Goal: Task Accomplishment & Management: Use online tool/utility

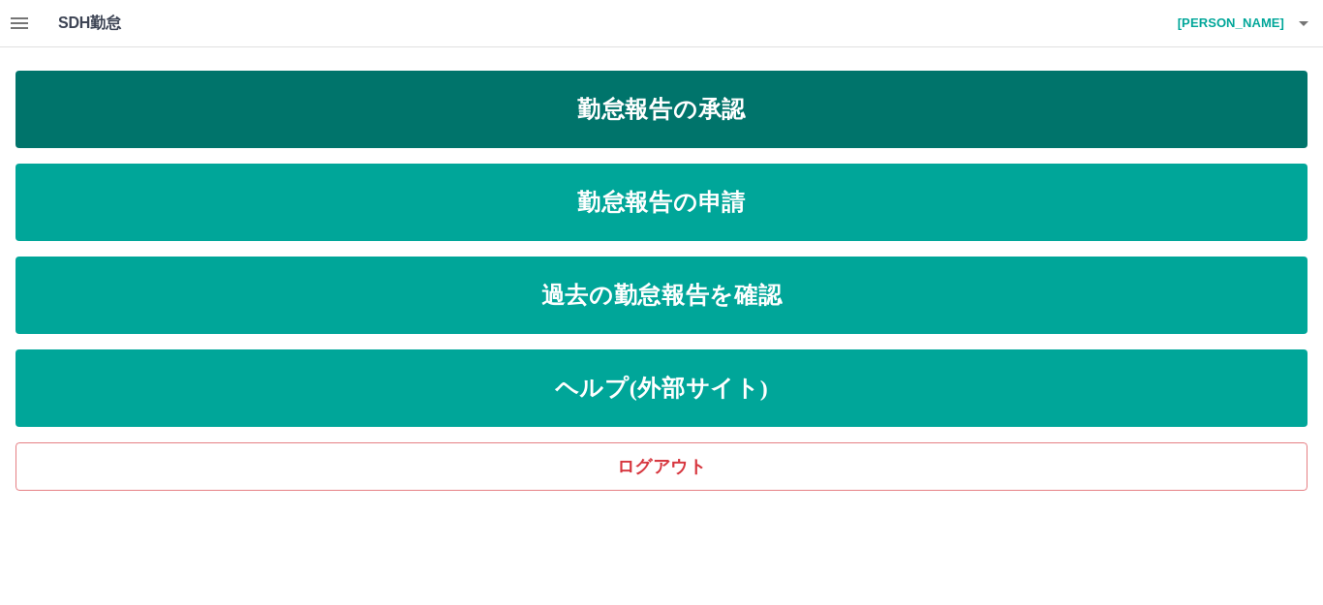
click at [799, 108] on link "勤怠報告の承認" at bounding box center [661, 109] width 1292 height 77
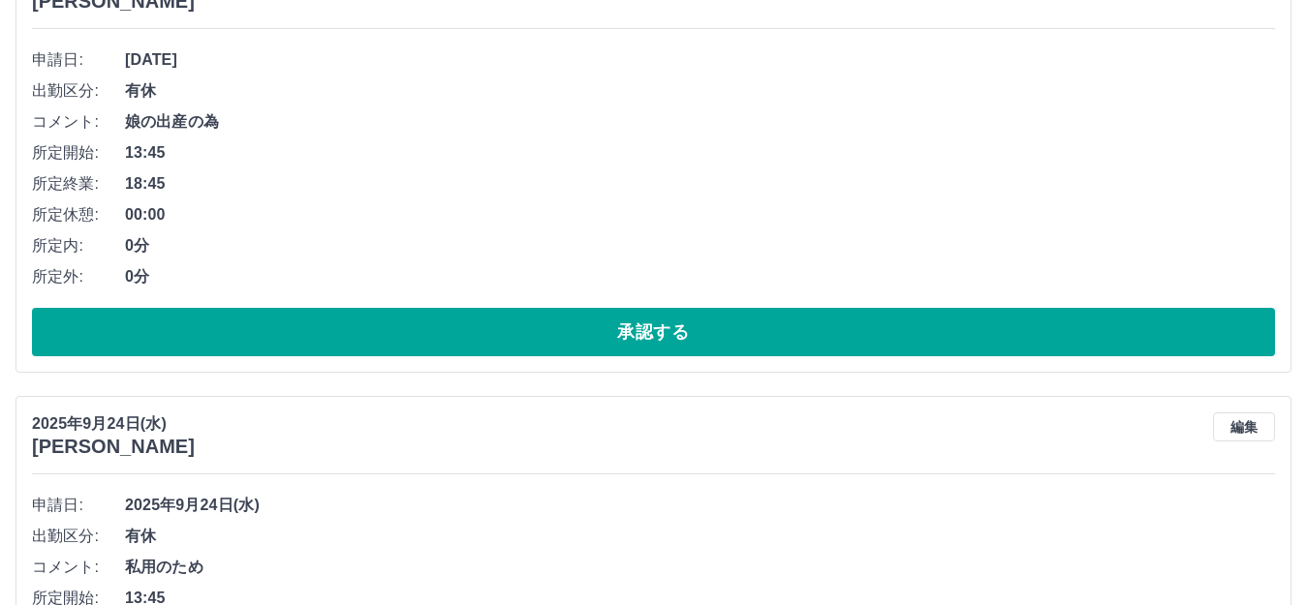
scroll to position [291, 0]
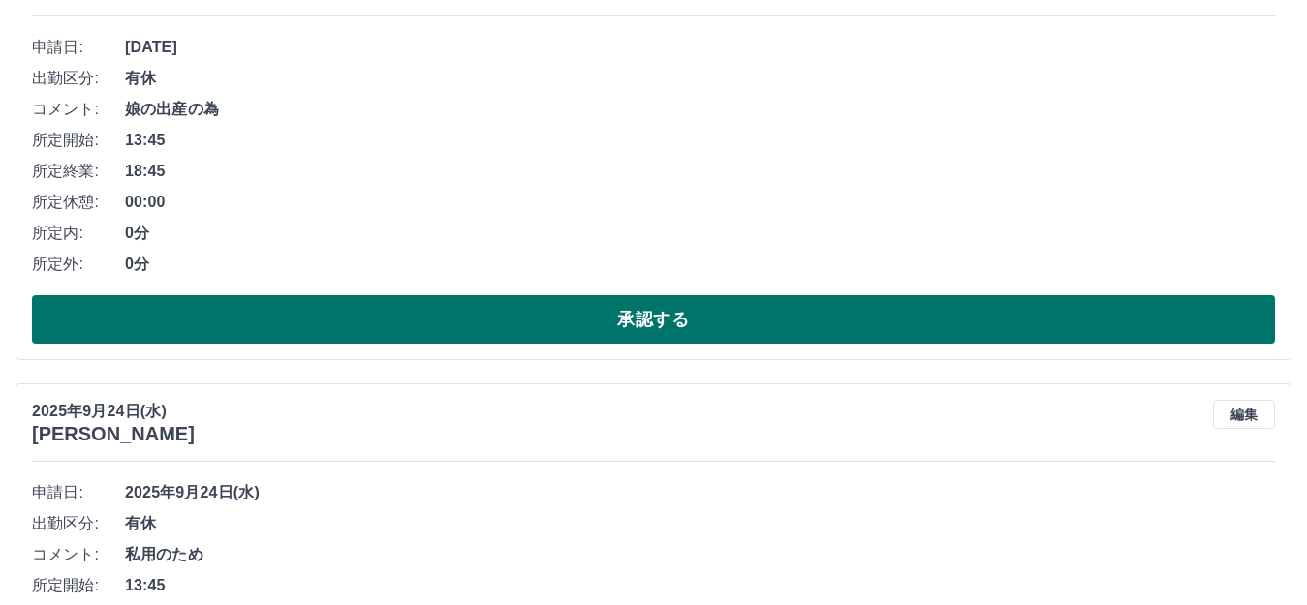
click at [541, 324] on button "承認する" at bounding box center [653, 319] width 1243 height 48
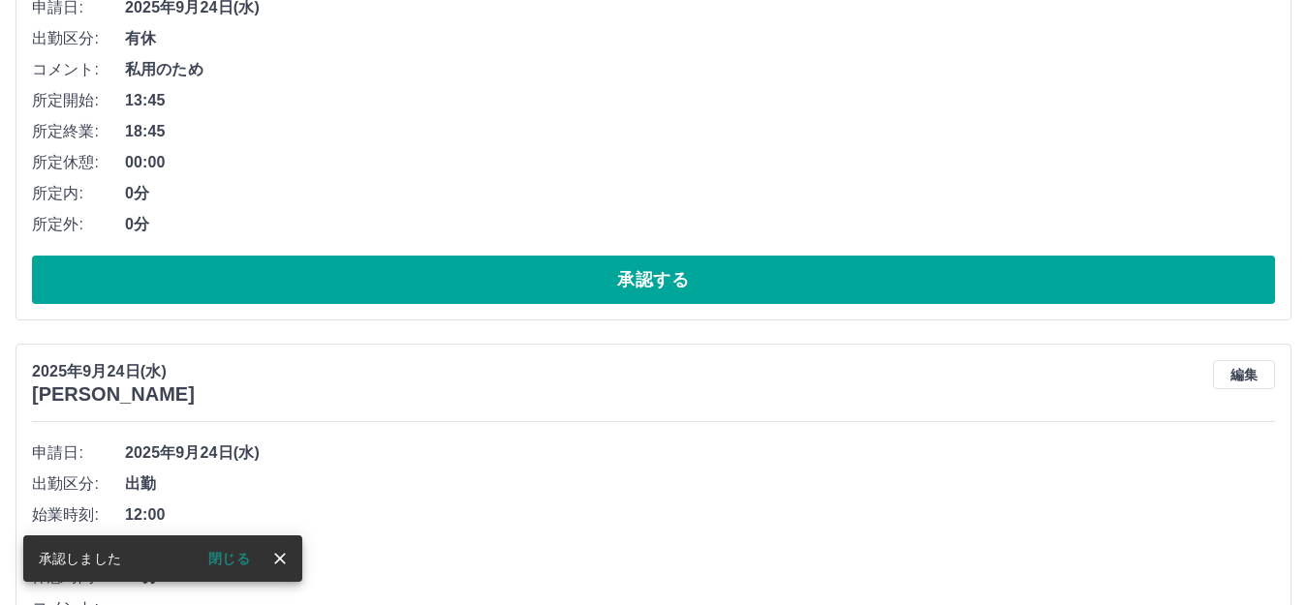
scroll to position [387, 0]
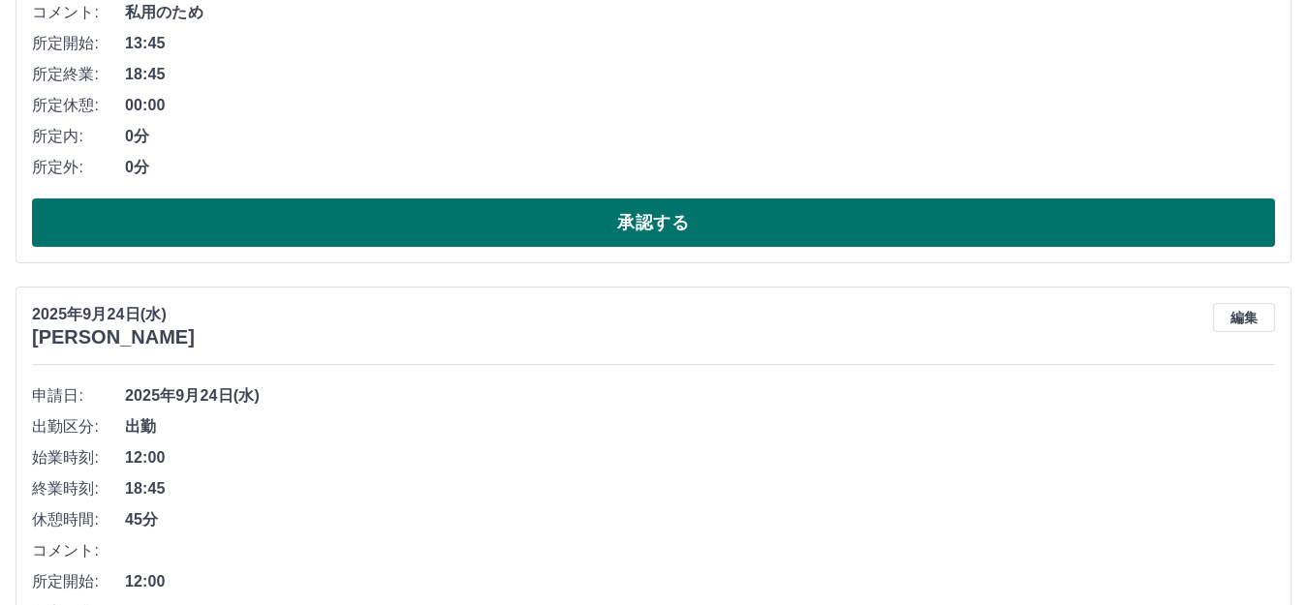
click at [566, 223] on button "承認する" at bounding box center [653, 223] width 1243 height 48
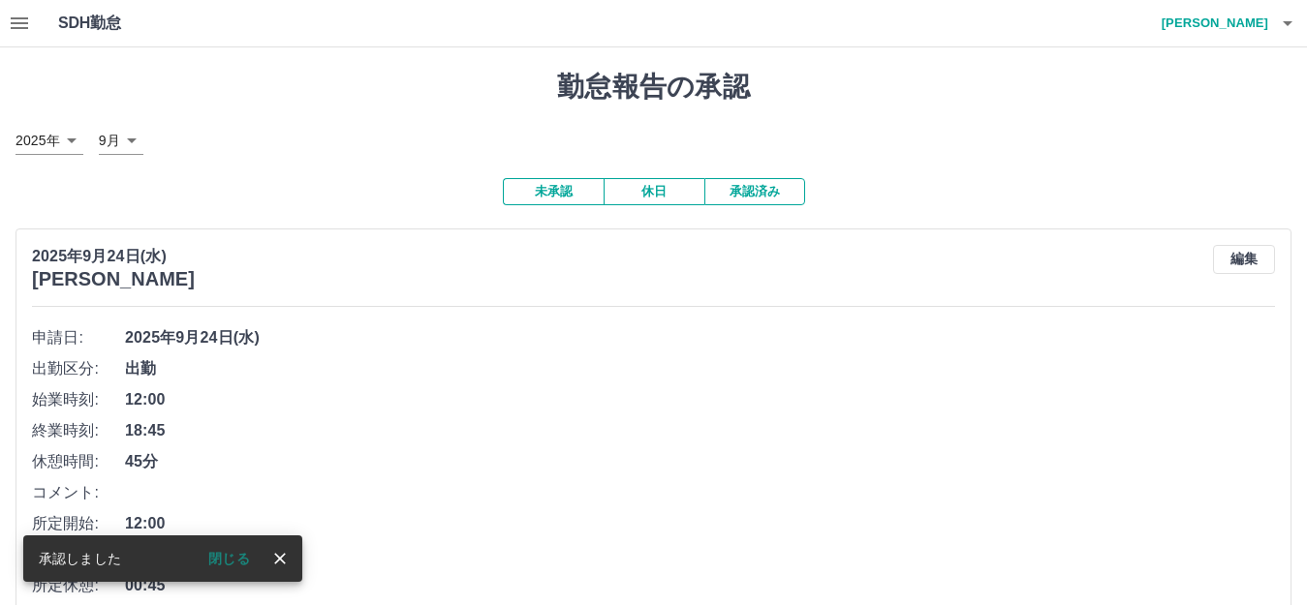
scroll to position [291, 0]
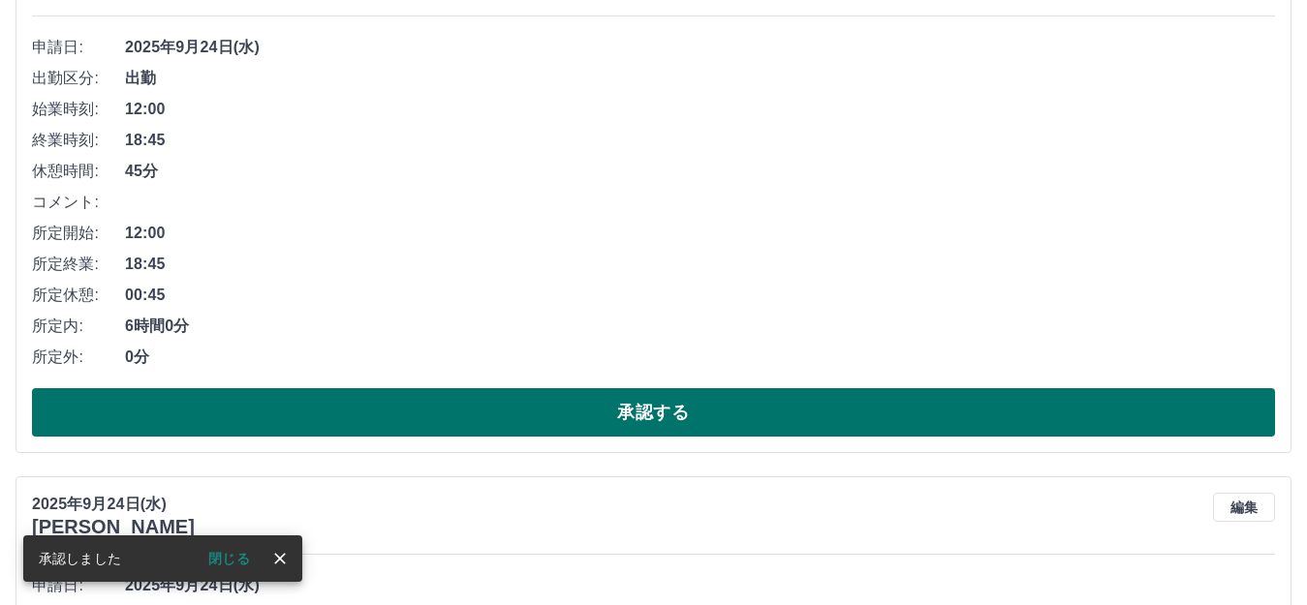
click at [602, 412] on button "承認する" at bounding box center [653, 412] width 1243 height 48
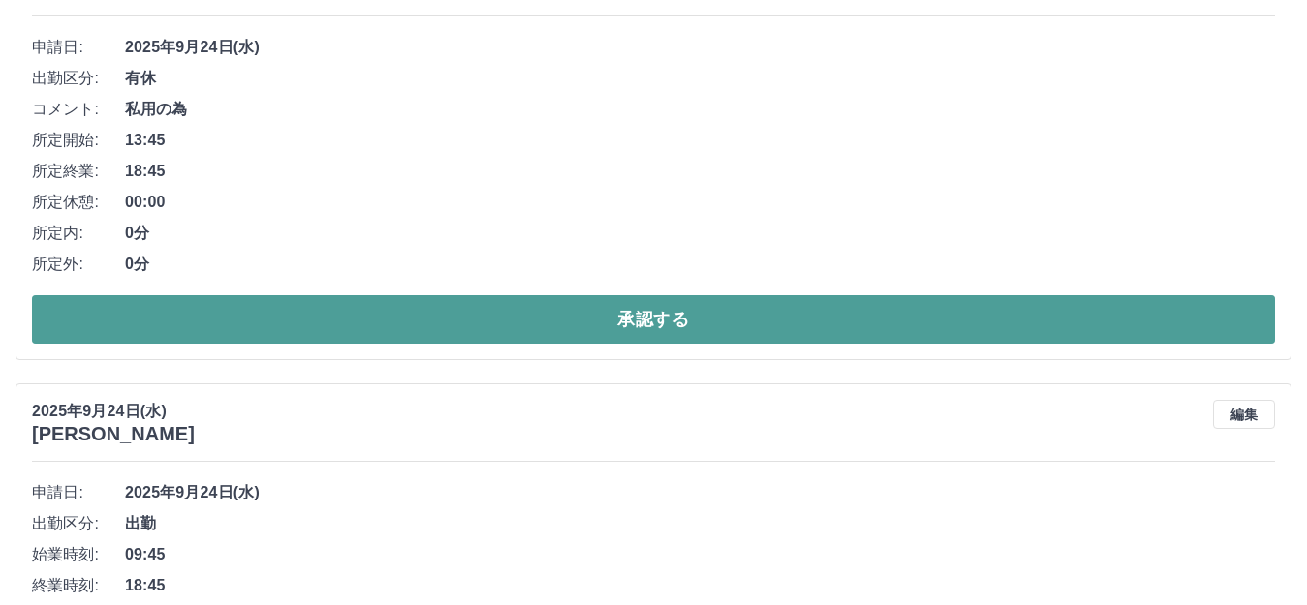
click at [584, 319] on button "承認する" at bounding box center [653, 319] width 1243 height 48
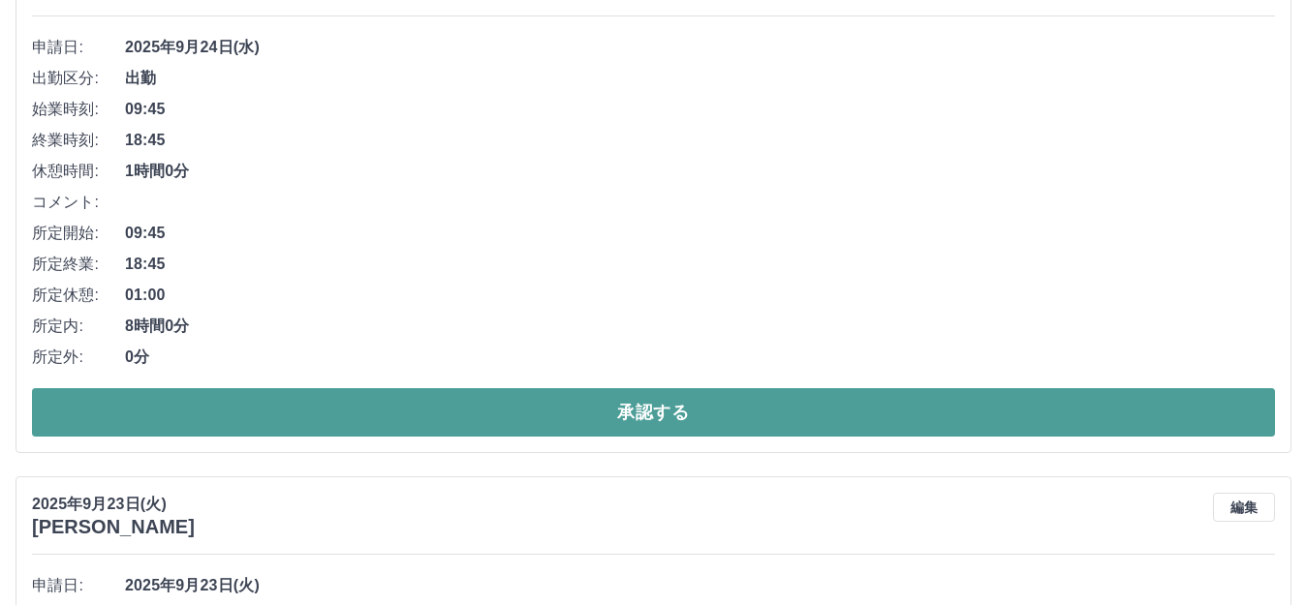
click at [656, 418] on button "承認する" at bounding box center [653, 412] width 1243 height 48
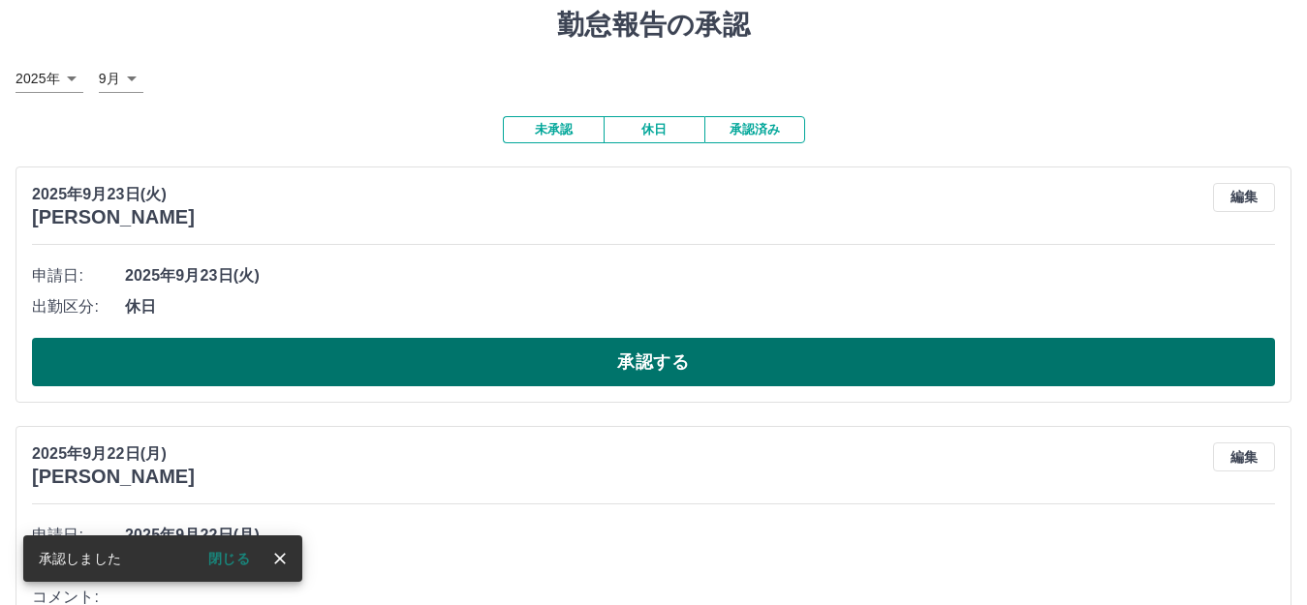
scroll to position [97, 0]
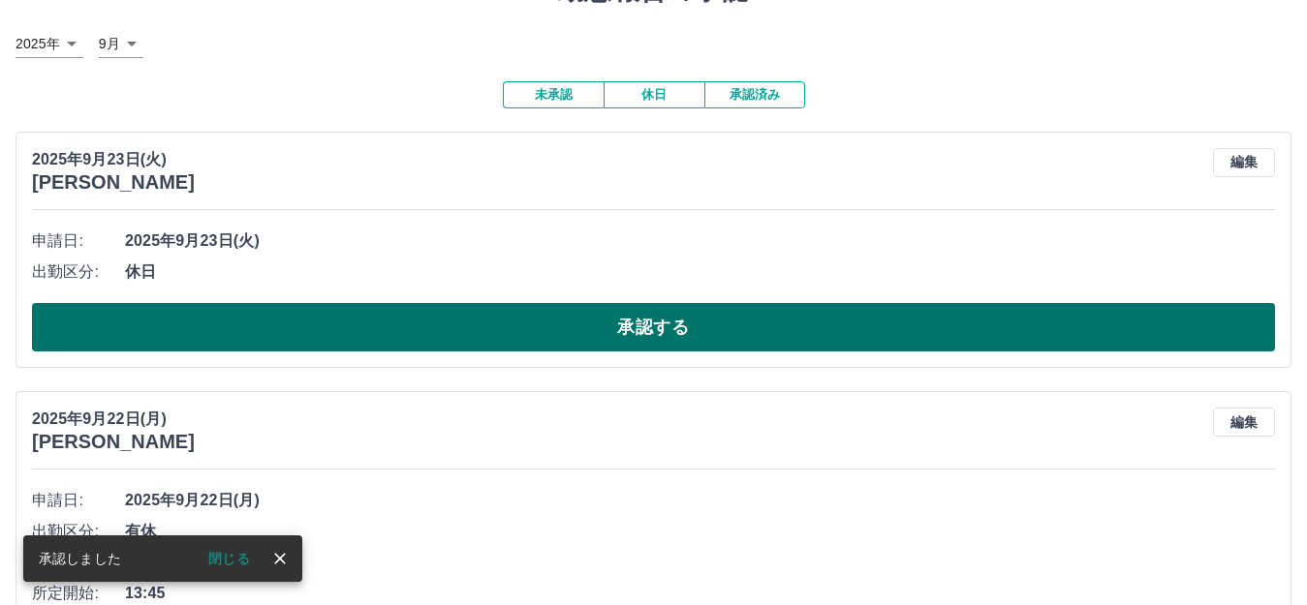
click at [705, 321] on button "承認する" at bounding box center [653, 327] width 1243 height 48
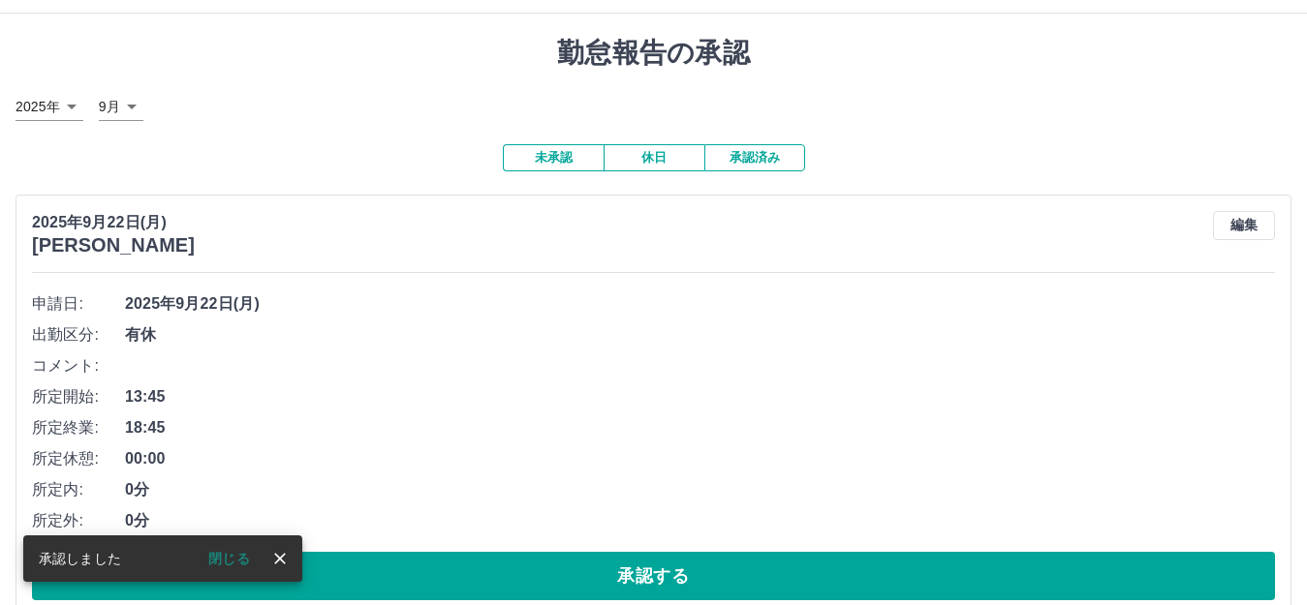
scroll to position [0, 0]
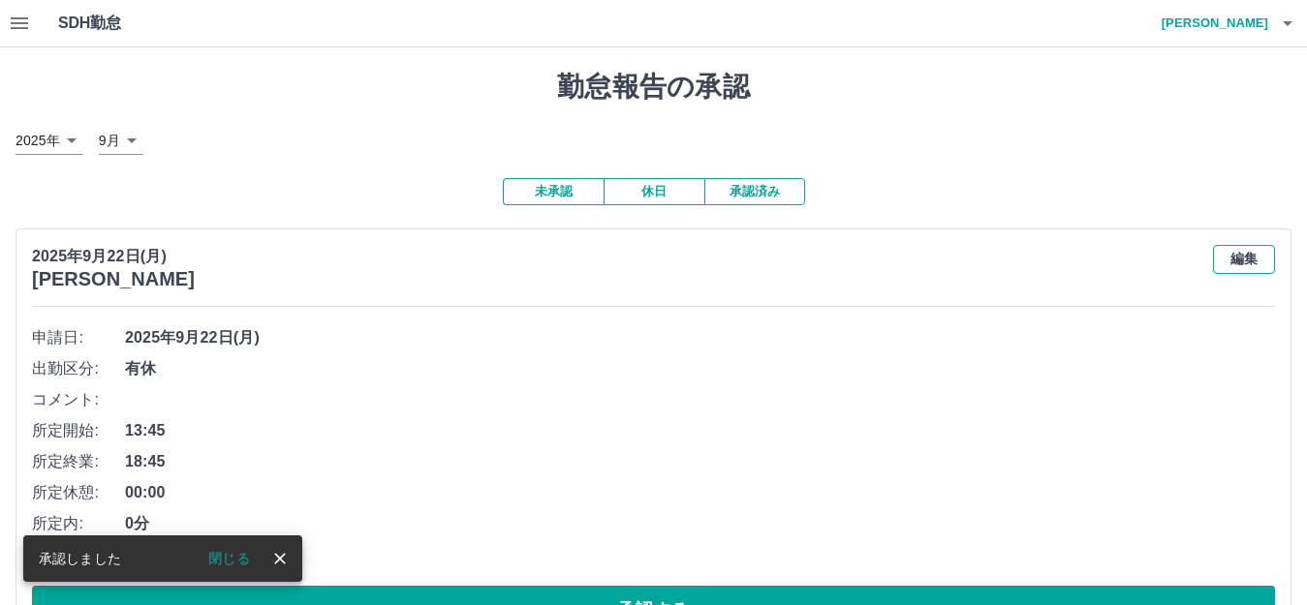
click at [1241, 259] on button "編集" at bounding box center [1244, 259] width 62 height 29
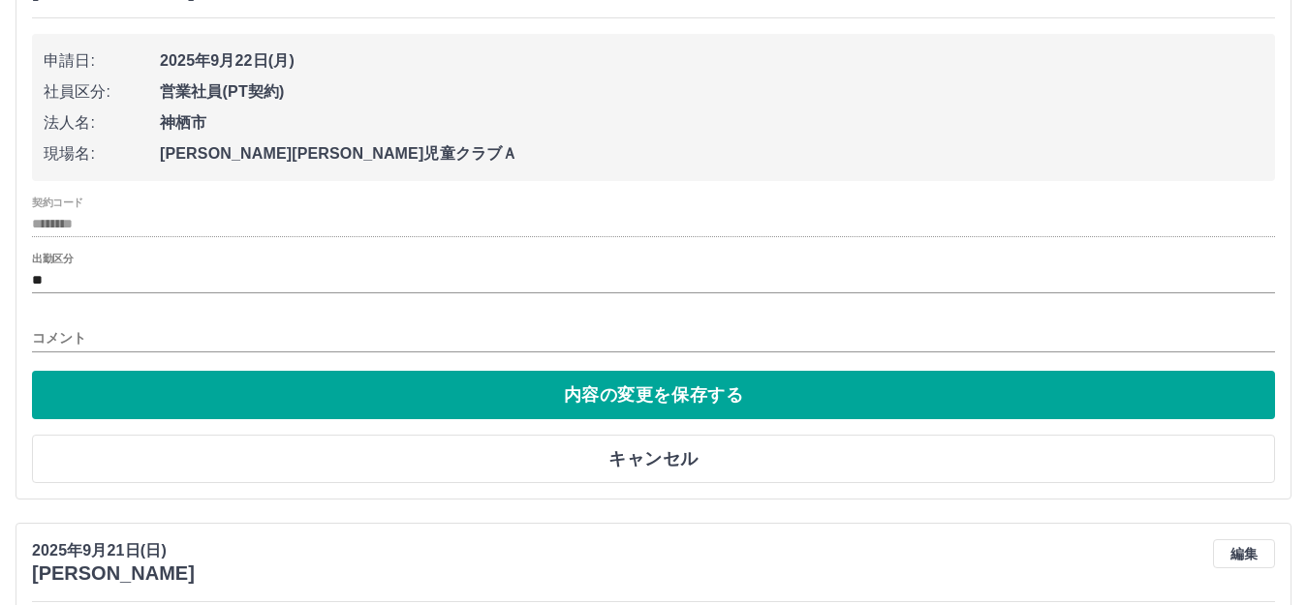
scroll to position [291, 0]
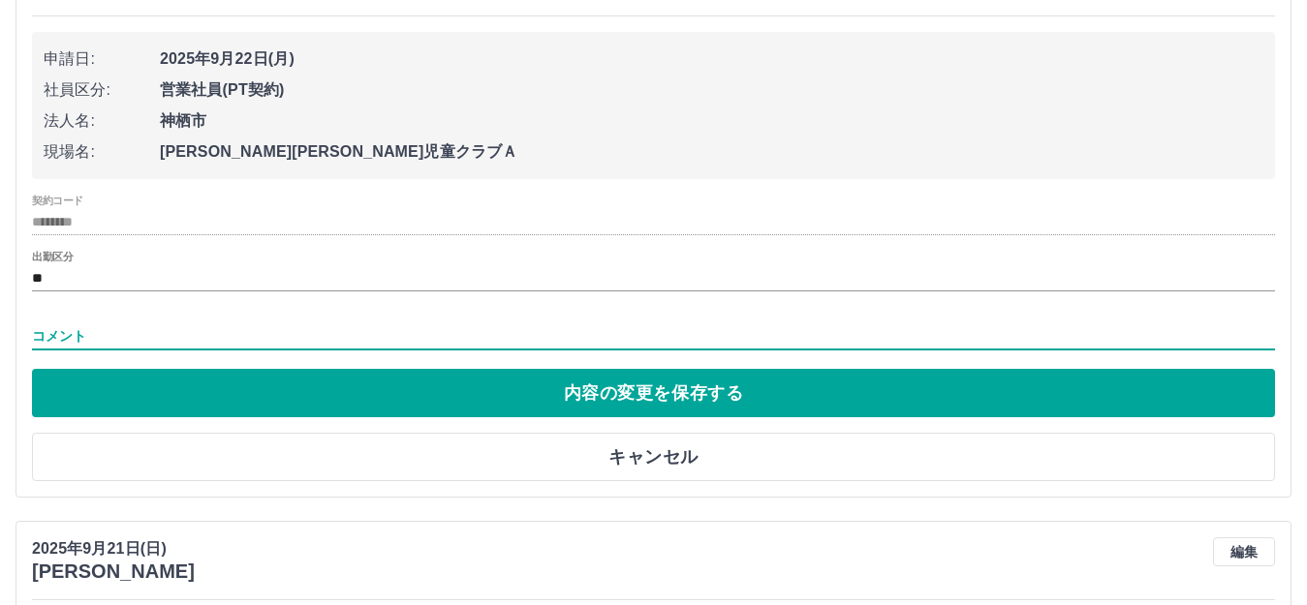
click at [97, 349] on input "コメント" at bounding box center [653, 337] width 1243 height 28
type input "****"
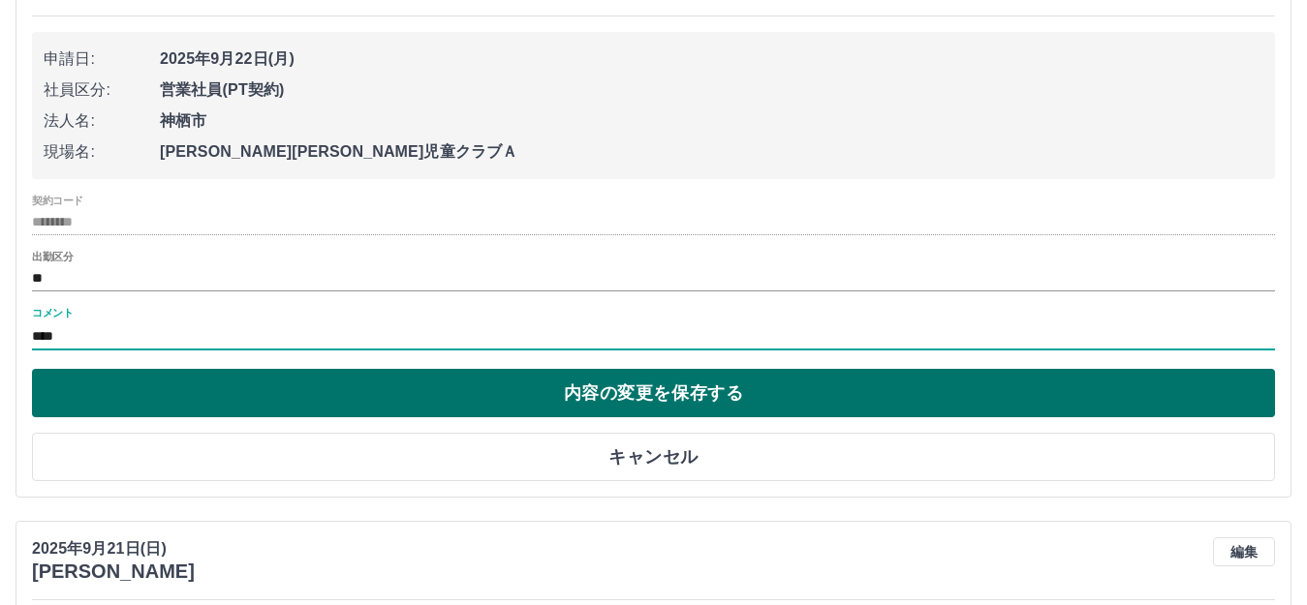
click at [265, 391] on button "内容の変更を保存する" at bounding box center [653, 393] width 1243 height 48
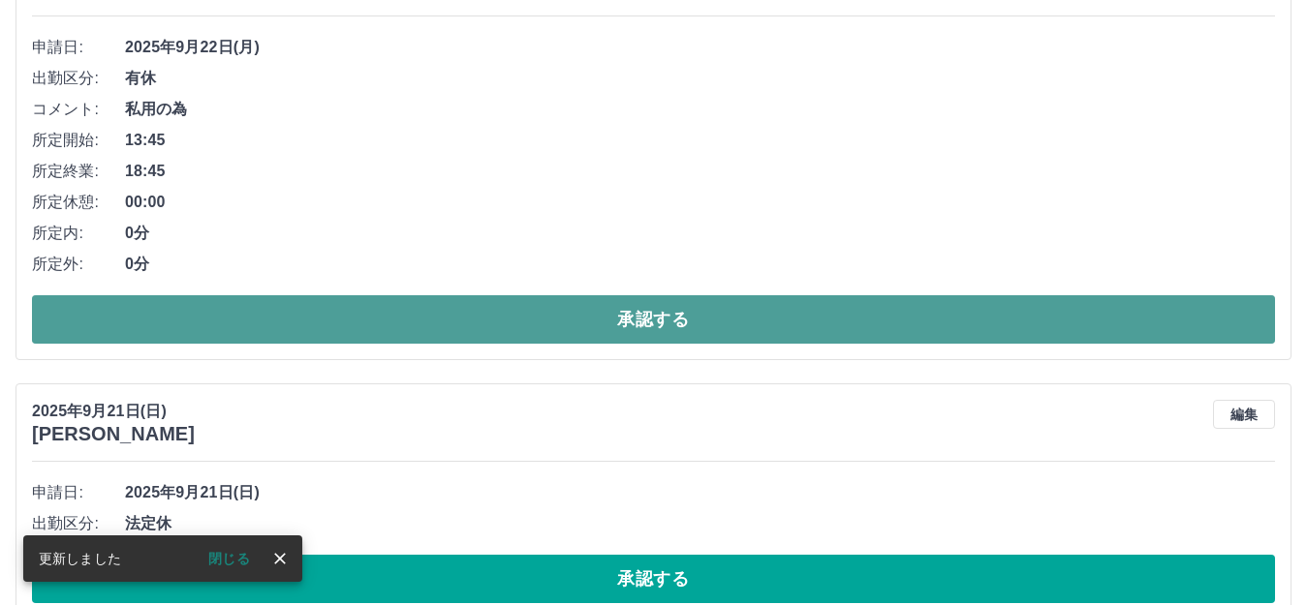
click at [312, 326] on button "承認する" at bounding box center [653, 319] width 1243 height 48
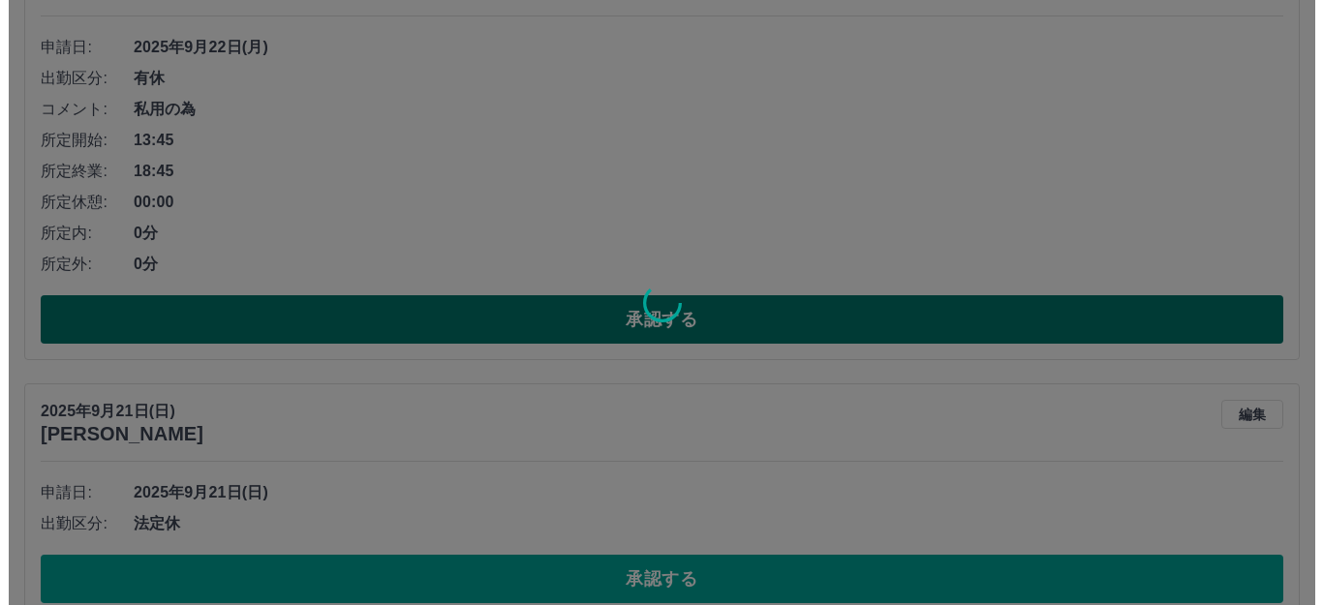
scroll to position [0, 0]
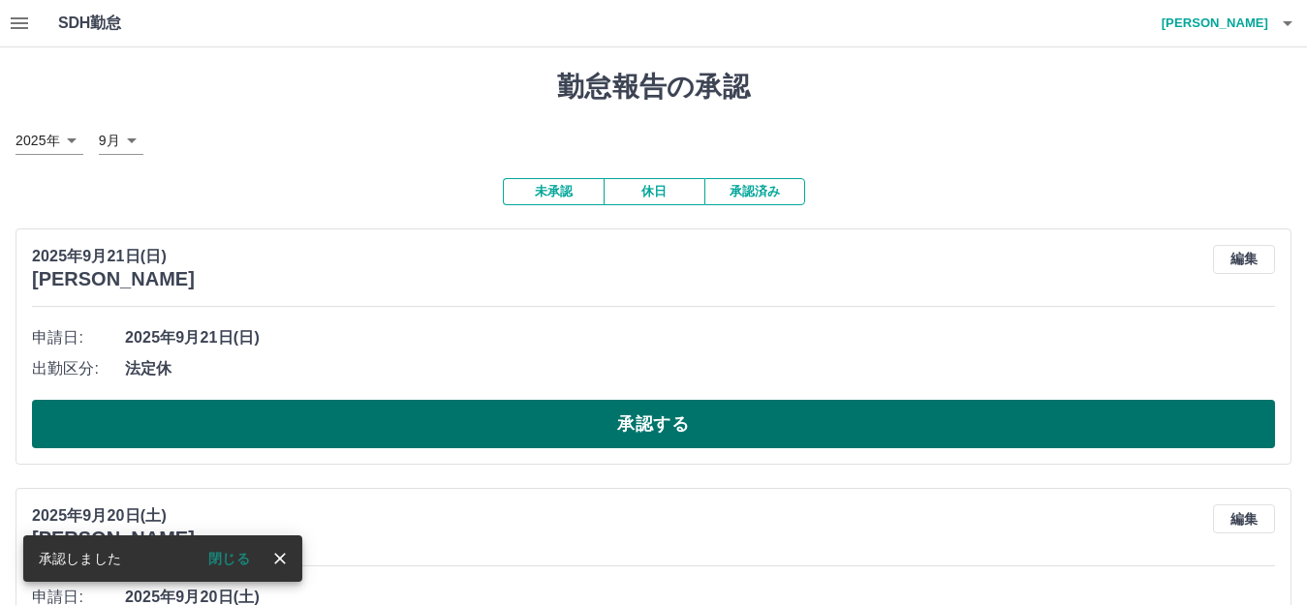
click at [401, 430] on button "承認する" at bounding box center [653, 424] width 1243 height 48
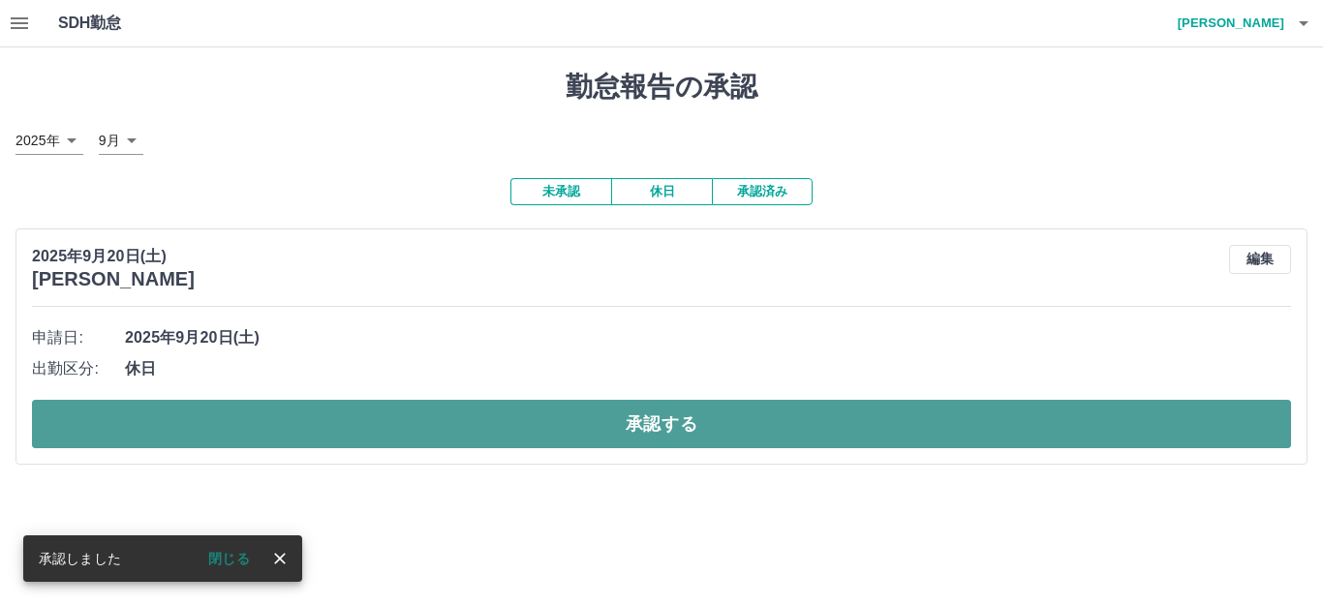
click at [495, 416] on button "承認する" at bounding box center [661, 424] width 1259 height 48
